Goal: Obtain resource: Obtain resource

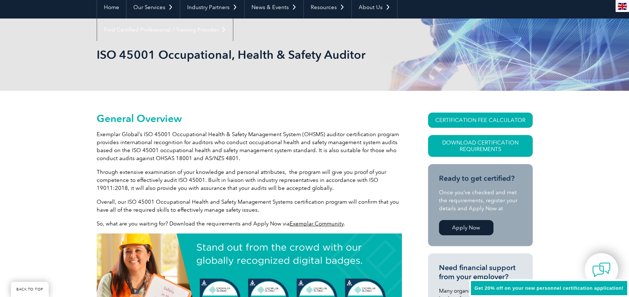
scroll to position [73, 0]
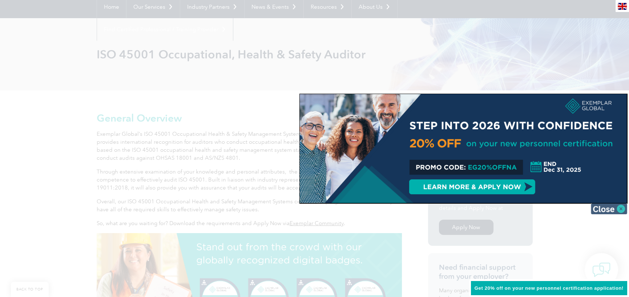
click at [622, 211] on img at bounding box center [609, 208] width 36 height 11
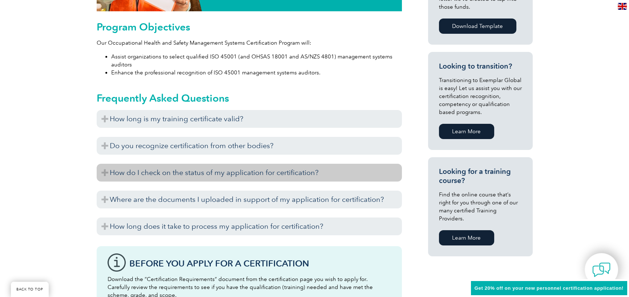
scroll to position [291, 0]
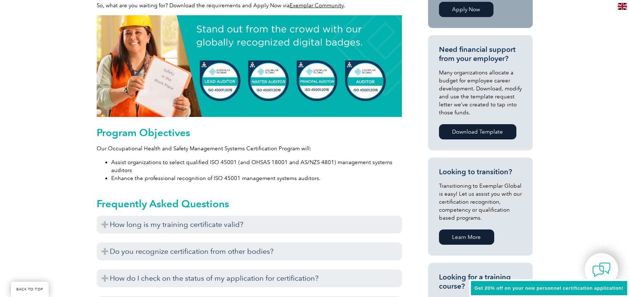
click at [270, 80] on img at bounding box center [249, 66] width 305 height 102
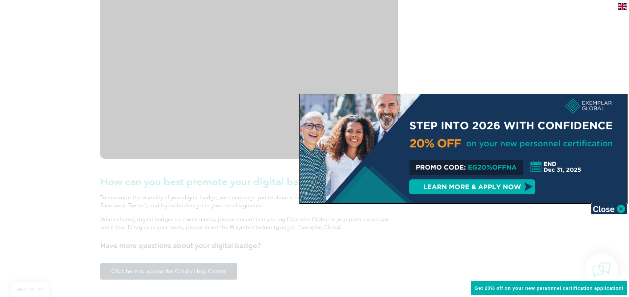
scroll to position [908, 0]
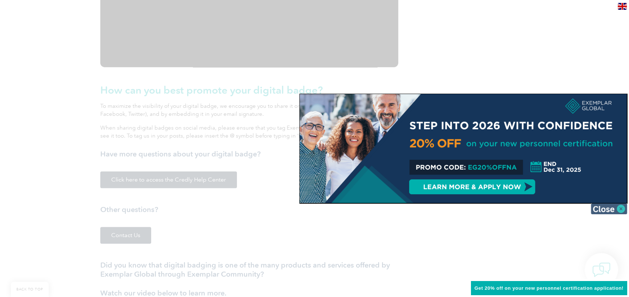
click at [619, 210] on img at bounding box center [609, 208] width 36 height 11
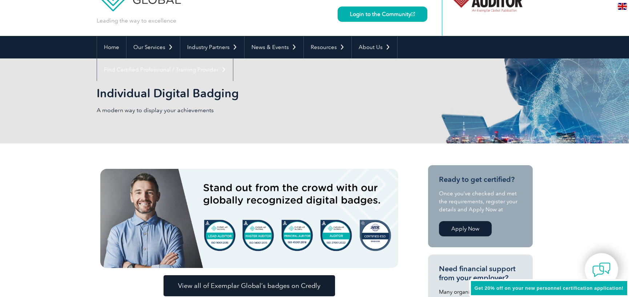
scroll to position [0, 0]
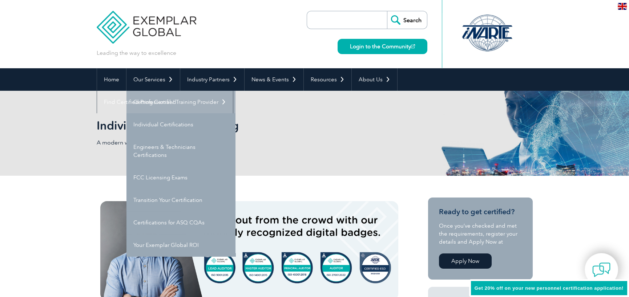
click at [147, 100] on link "Getting Certified" at bounding box center [180, 102] width 109 height 23
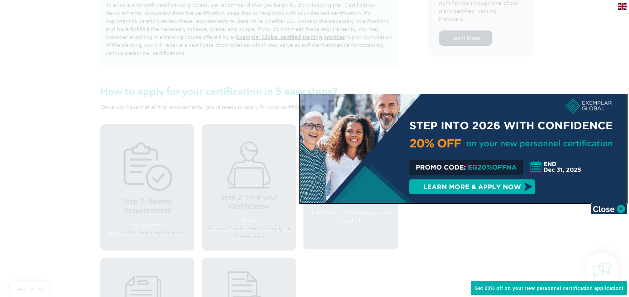
scroll to position [545, 0]
click at [42, 116] on div at bounding box center [314, 148] width 629 height 297
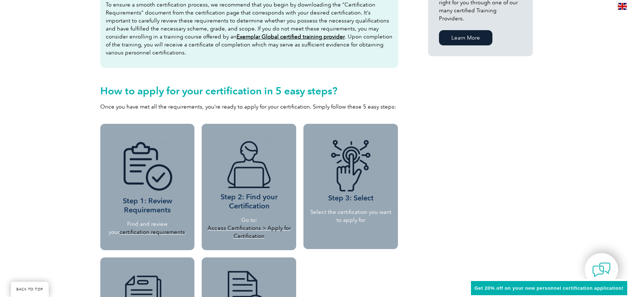
click at [250, 229] on link "Access Certifications > Apply for Certification" at bounding box center [248, 232] width 83 height 15
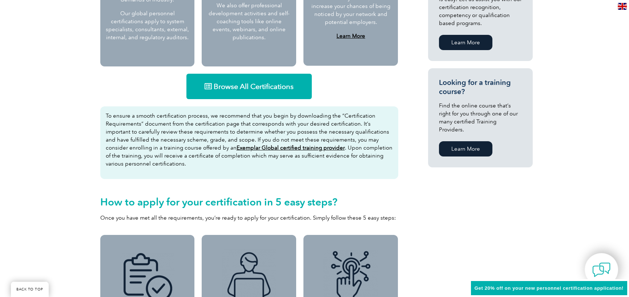
scroll to position [363, 0]
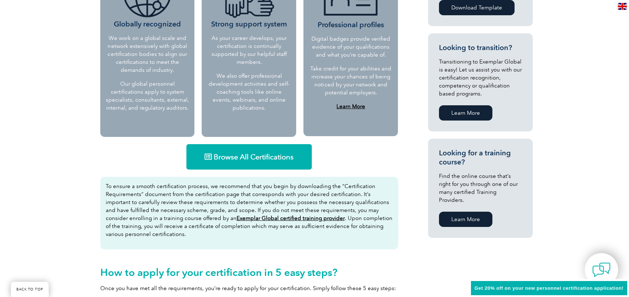
click at [273, 156] on span "Browse All Certifications" at bounding box center [254, 156] width 80 height 7
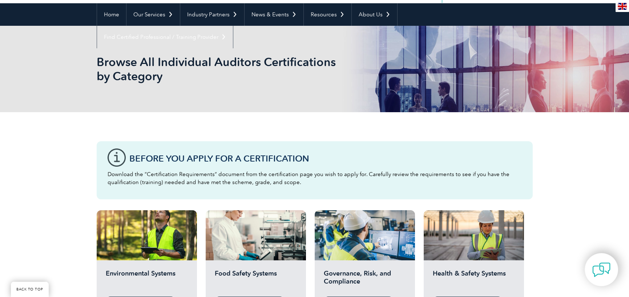
scroll to position [145, 0]
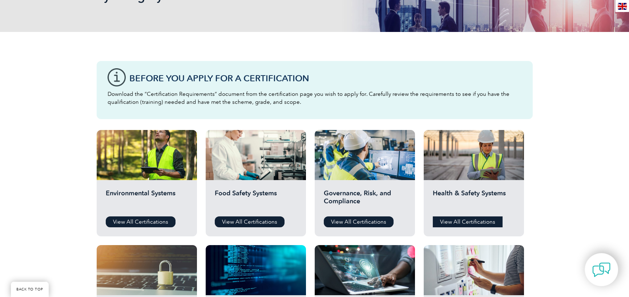
click at [462, 222] on link "View All Certifications" at bounding box center [468, 222] width 70 height 11
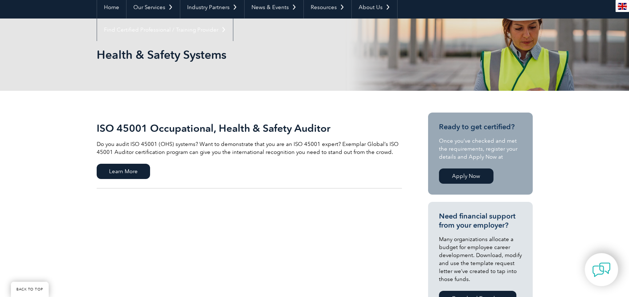
scroll to position [73, 0]
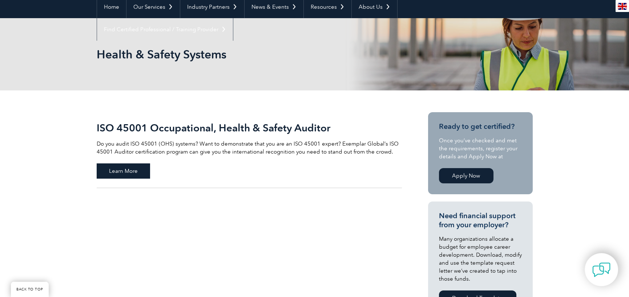
click at [137, 169] on span "Learn More" at bounding box center [123, 171] width 53 height 15
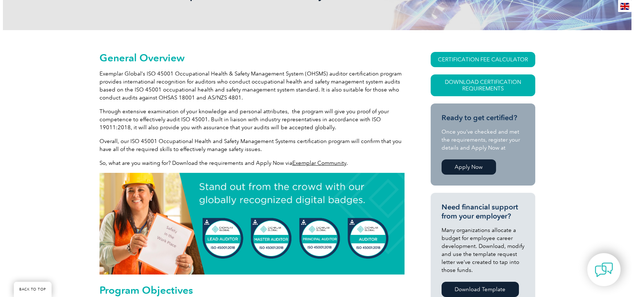
scroll to position [36, 0]
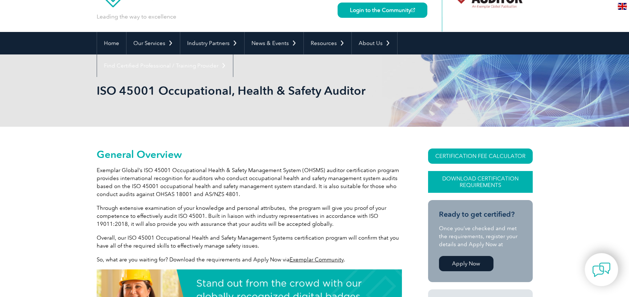
click at [477, 184] on link "Download Certification Requirements" at bounding box center [480, 182] width 105 height 22
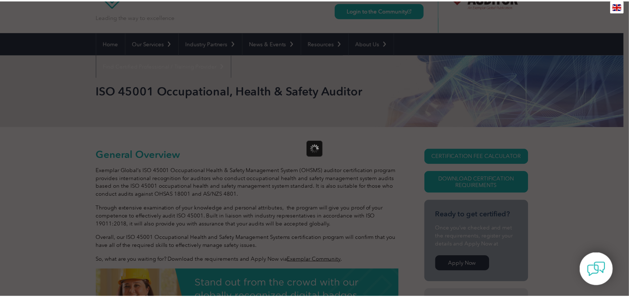
scroll to position [0, 0]
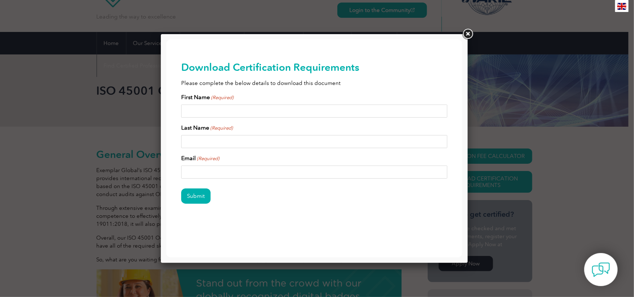
click at [466, 33] on link at bounding box center [468, 34] width 13 height 13
